Goal: Information Seeking & Learning: Compare options

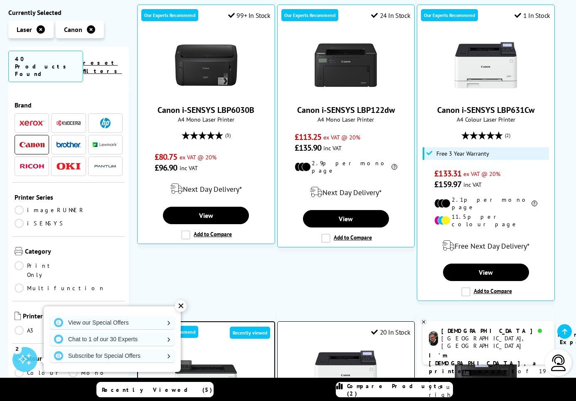
scroll to position [255, 0]
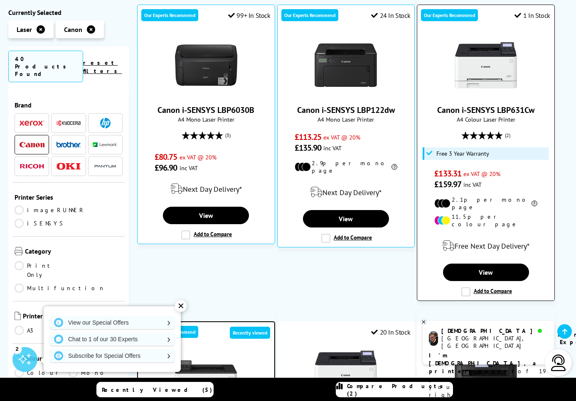
click at [489, 64] on img at bounding box center [486, 65] width 62 height 62
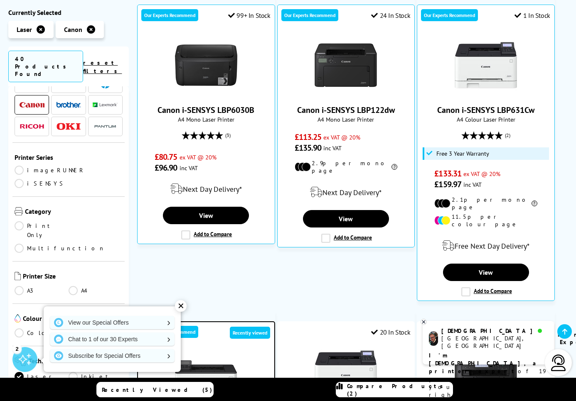
scroll to position [43, 0]
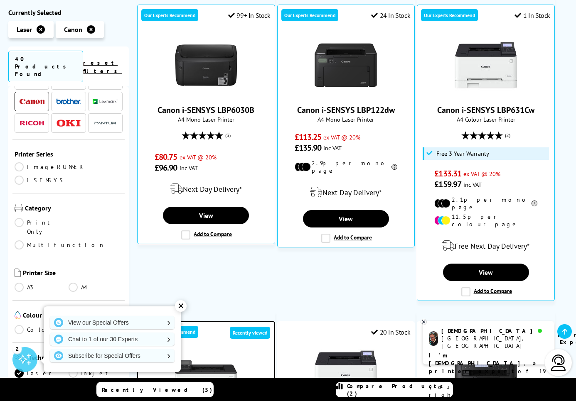
click at [72, 325] on link "Mono" at bounding box center [96, 329] width 54 height 9
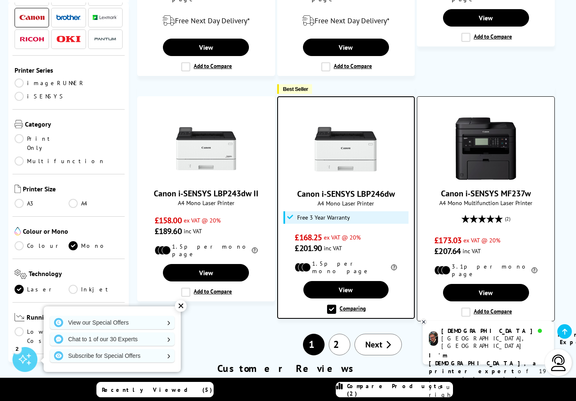
scroll to position [915, 0]
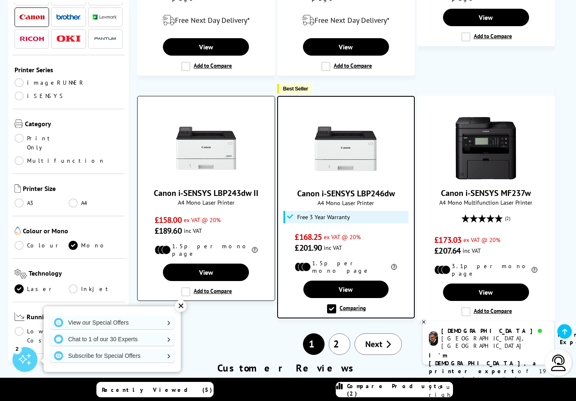
click at [215, 147] on img at bounding box center [206, 148] width 62 height 62
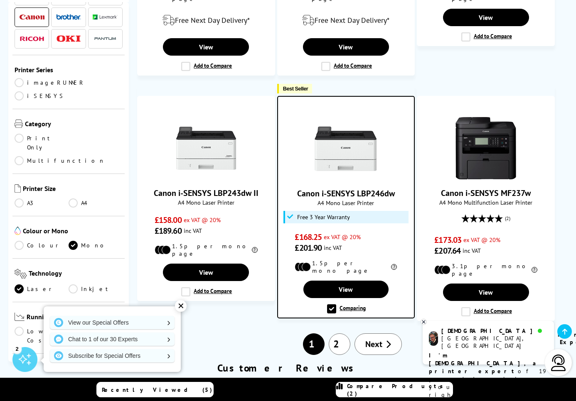
click at [346, 135] on img at bounding box center [345, 149] width 62 height 62
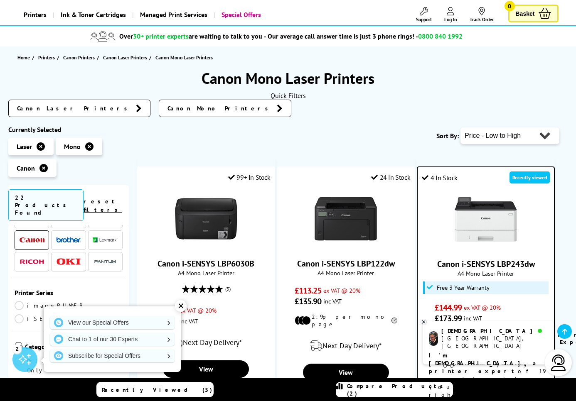
scroll to position [55, 0]
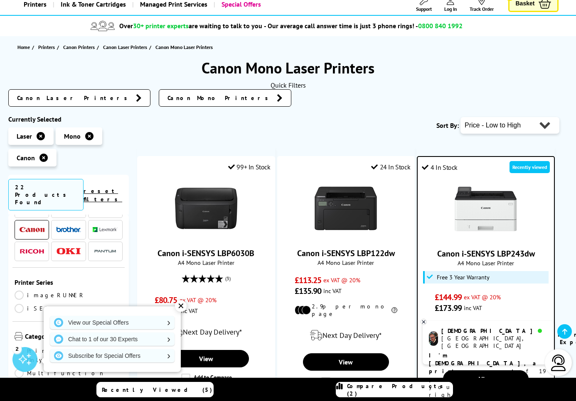
click at [497, 204] on img at bounding box center [486, 209] width 62 height 62
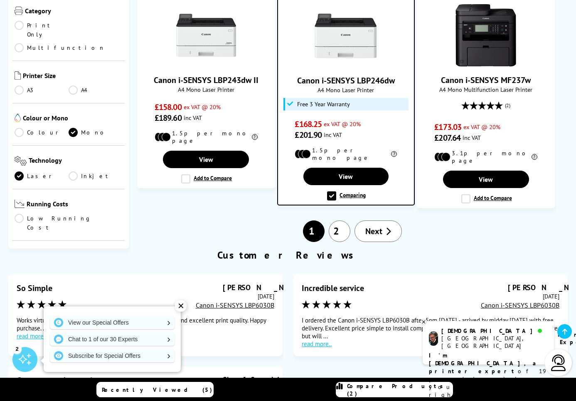
scroll to position [1029, 0]
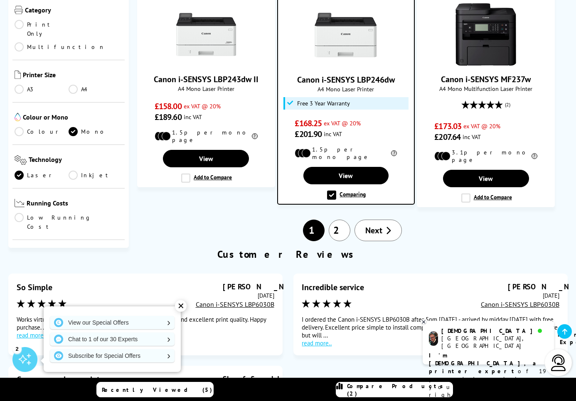
click at [337, 220] on link "2" at bounding box center [340, 231] width 22 height 22
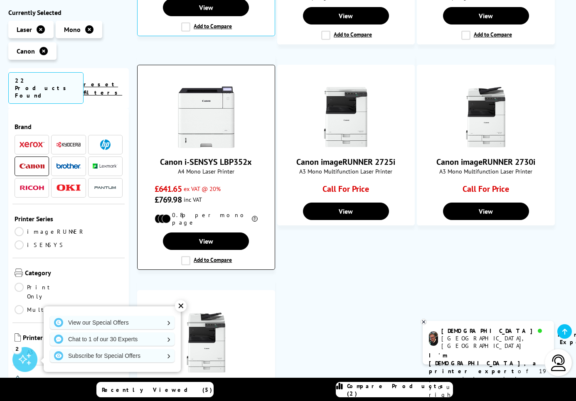
scroll to position [779, 0]
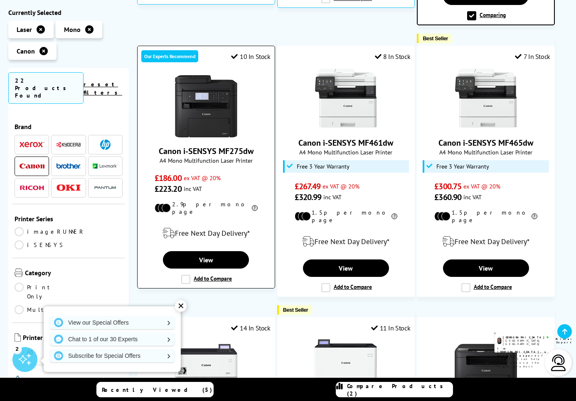
scroll to position [446, 0]
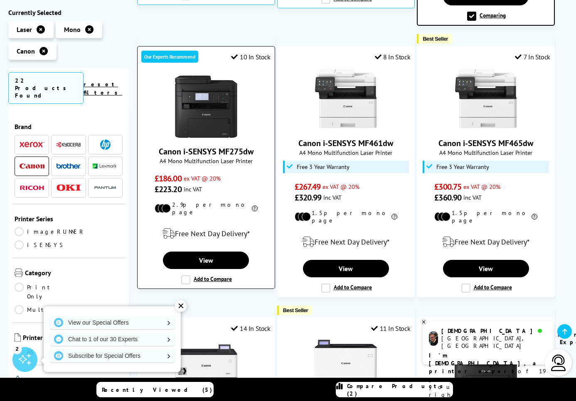
click at [204, 127] on img at bounding box center [206, 107] width 62 height 62
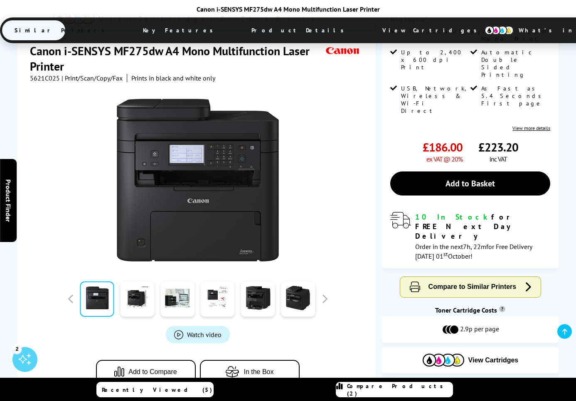
scroll to position [147, 0]
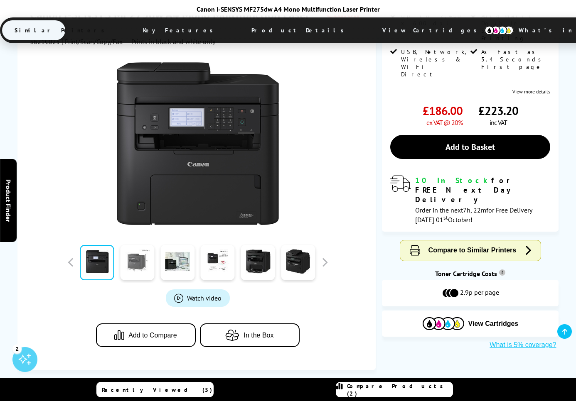
click at [138, 263] on link at bounding box center [137, 262] width 34 height 35
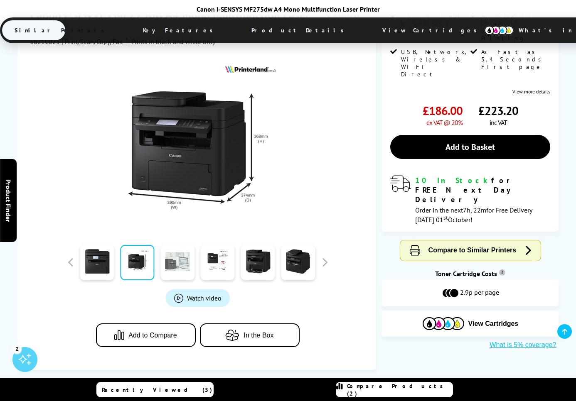
click at [175, 262] on link at bounding box center [177, 262] width 34 height 35
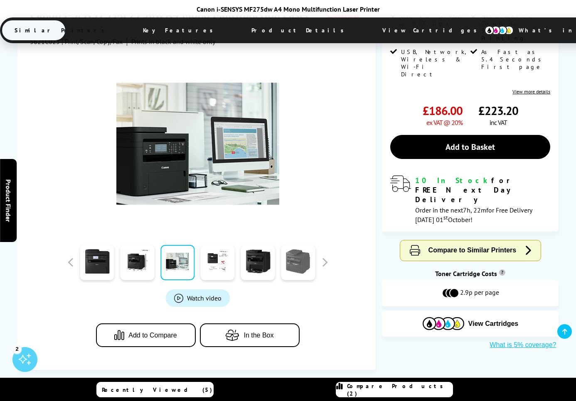
click at [289, 256] on link at bounding box center [298, 262] width 34 height 35
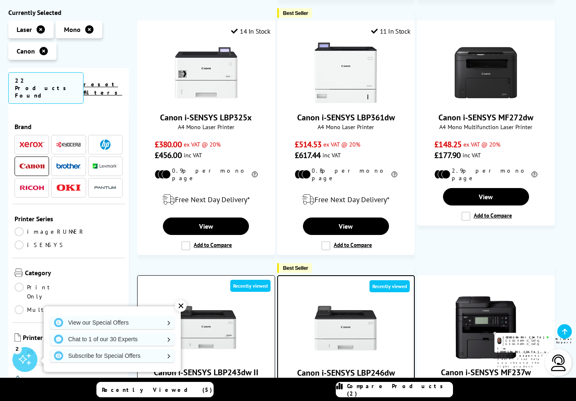
scroll to position [928, 0]
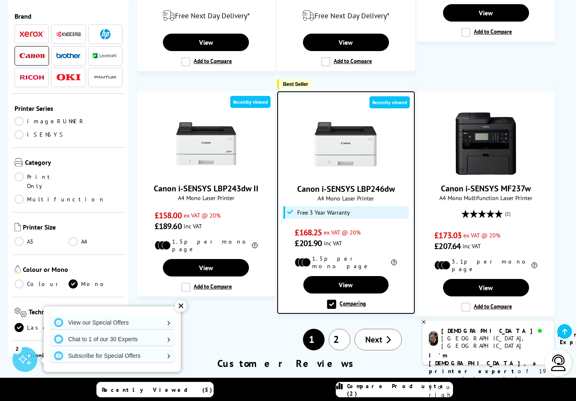
click at [354, 131] on img at bounding box center [345, 144] width 62 height 62
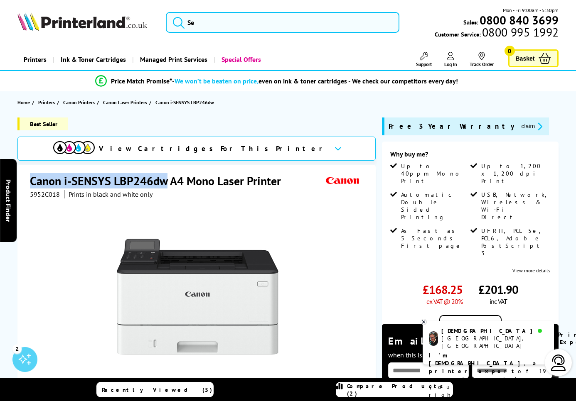
drag, startPoint x: 31, startPoint y: 180, endPoint x: 166, endPoint y: 179, distance: 135.0
click at [166, 179] on h1 "Canon i-SENSYS LBP246dw A4 Mono Laser Printer" at bounding box center [159, 180] width 259 height 15
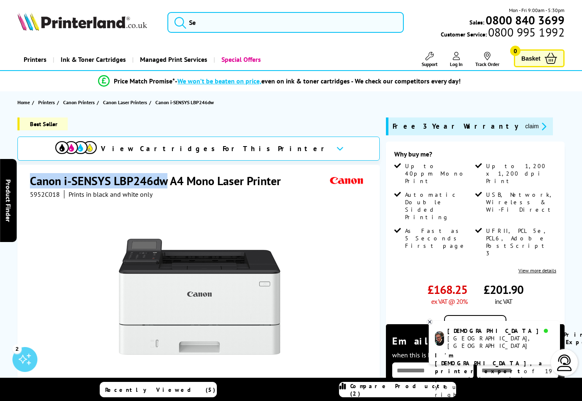
copy h1 "Canon i-SENSYS LBP246dw"
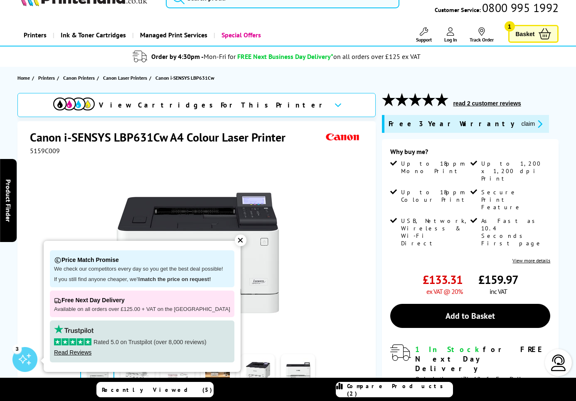
scroll to position [25, 0]
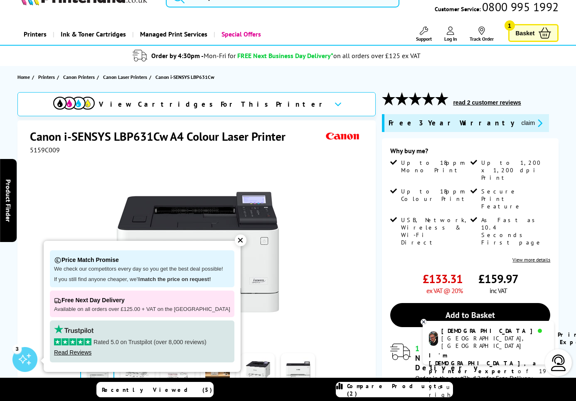
click at [235, 242] on div "✕" at bounding box center [241, 241] width 12 height 12
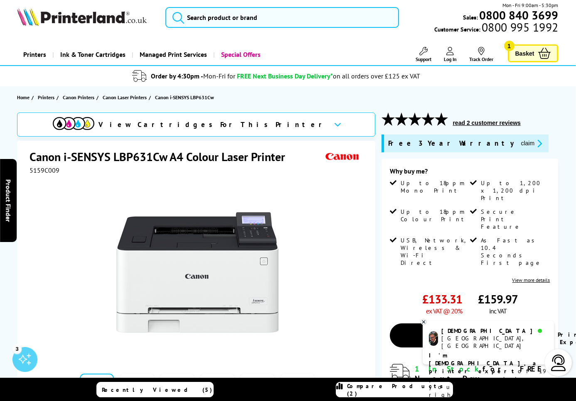
scroll to position [5, 0]
click at [518, 145] on button "claim" at bounding box center [531, 144] width 26 height 10
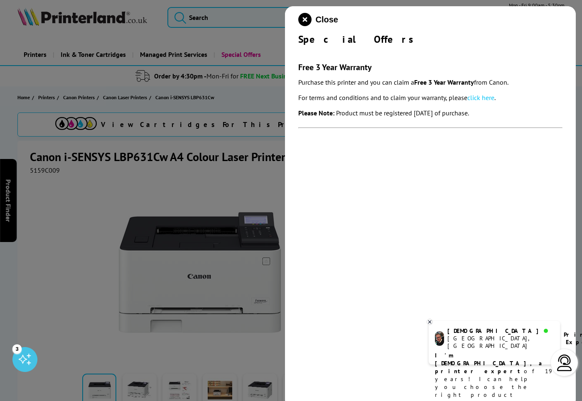
click at [480, 98] on link "click here" at bounding box center [480, 97] width 27 height 8
click at [307, 21] on icon "close modal" at bounding box center [304, 19] width 13 height 13
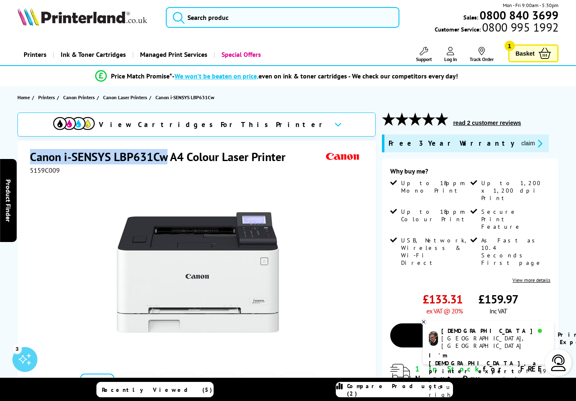
drag, startPoint x: 31, startPoint y: 155, endPoint x: 168, endPoint y: 149, distance: 136.8
click at [168, 149] on h1 "Canon i-SENSYS LBP631Cw A4 Colour Laser Printer" at bounding box center [162, 156] width 264 height 15
copy h1 "Canon i-SENSYS LBP631Cw"
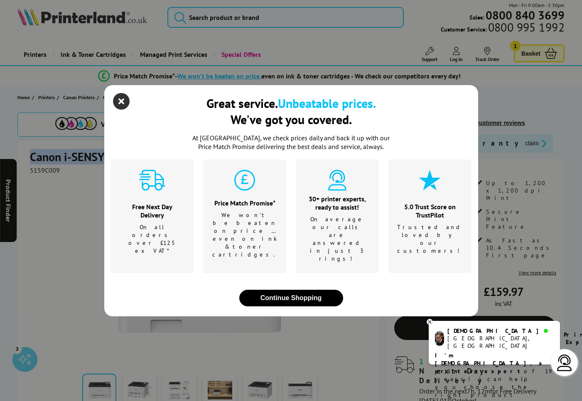
click at [123, 110] on icon "close modal" at bounding box center [121, 101] width 17 height 17
